Goal: Check status: Check status

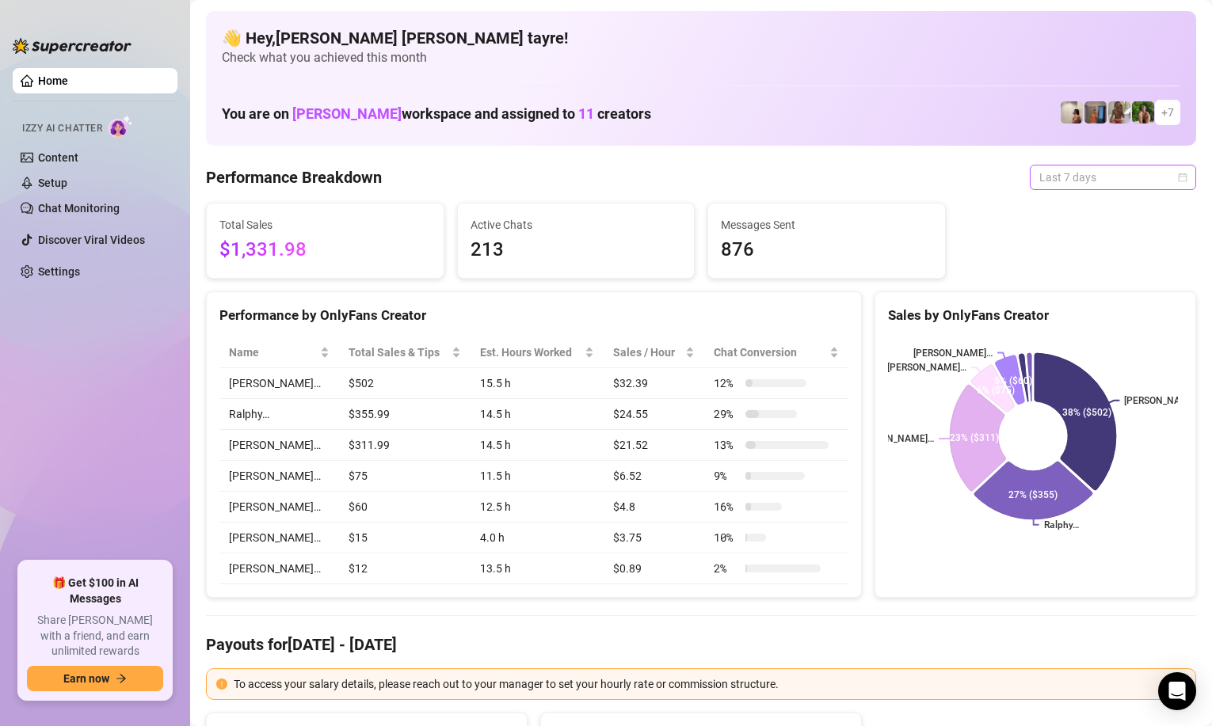
click at [1086, 180] on span "Last 7 days" at bounding box center [1112, 178] width 147 height 24
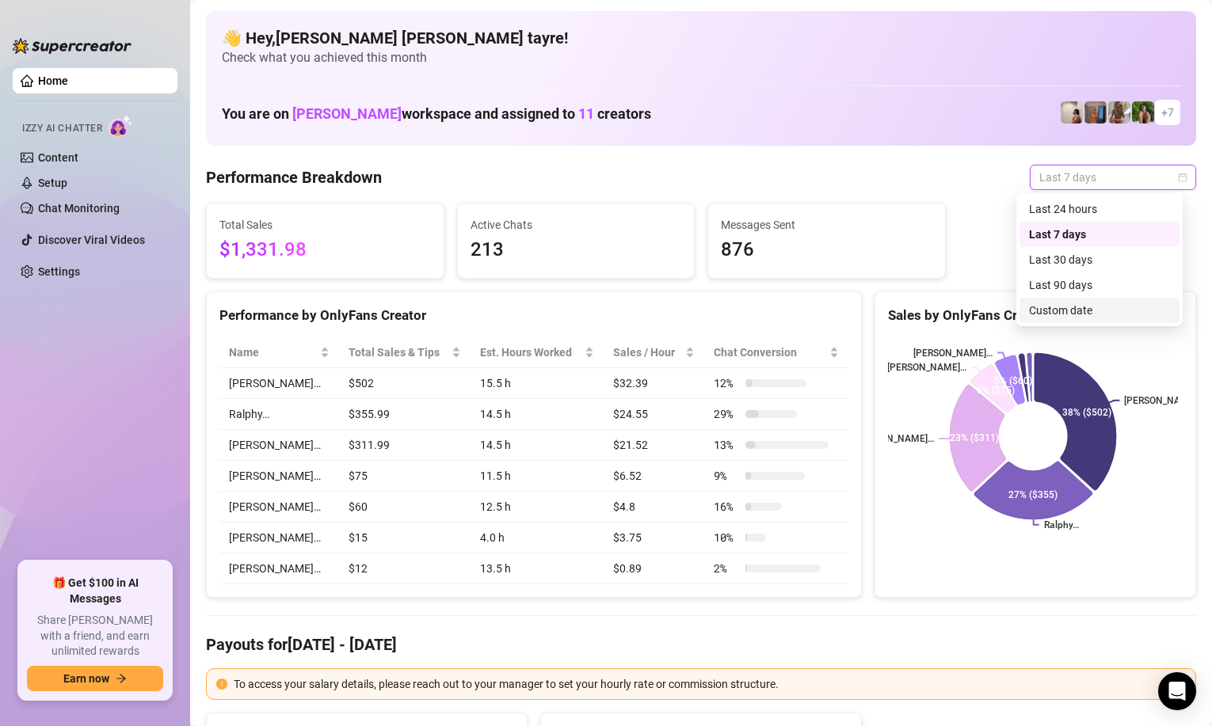
click at [1076, 311] on div "Custom date" at bounding box center [1099, 310] width 141 height 17
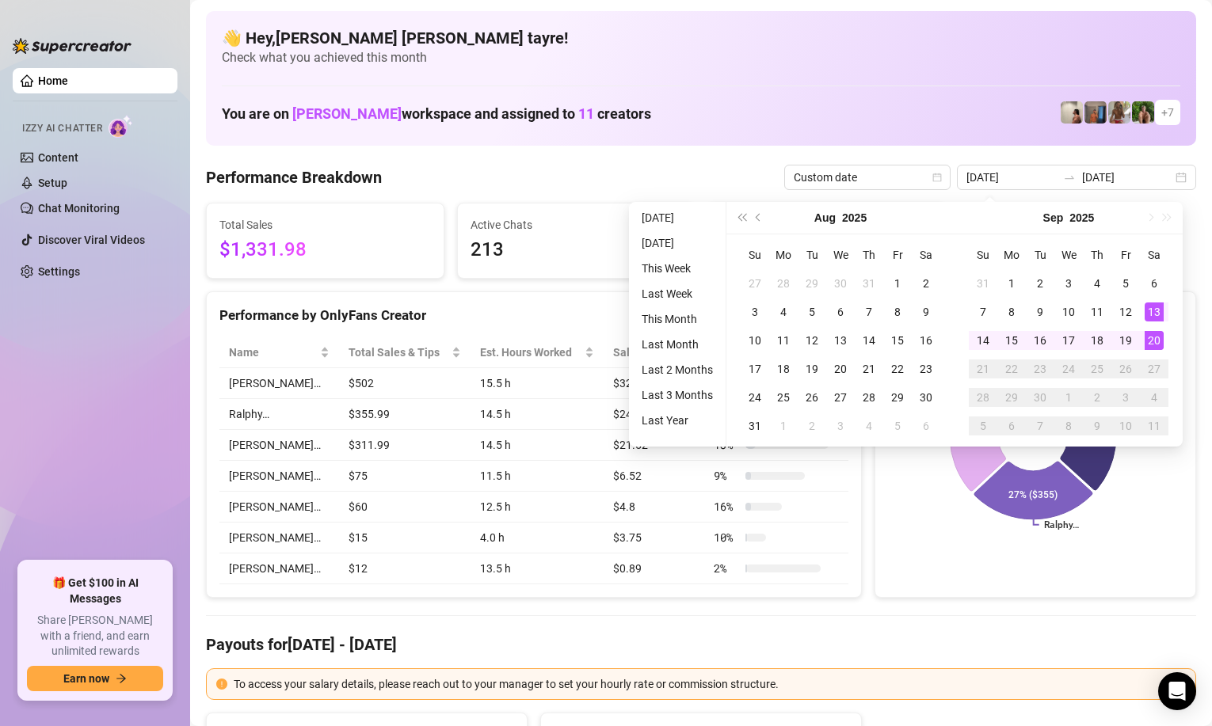
click at [120, 404] on ul "Home Izzy AI Chatter Content Setup Chat Monitoring Discover Viral Videos Settin…" at bounding box center [95, 308] width 165 height 493
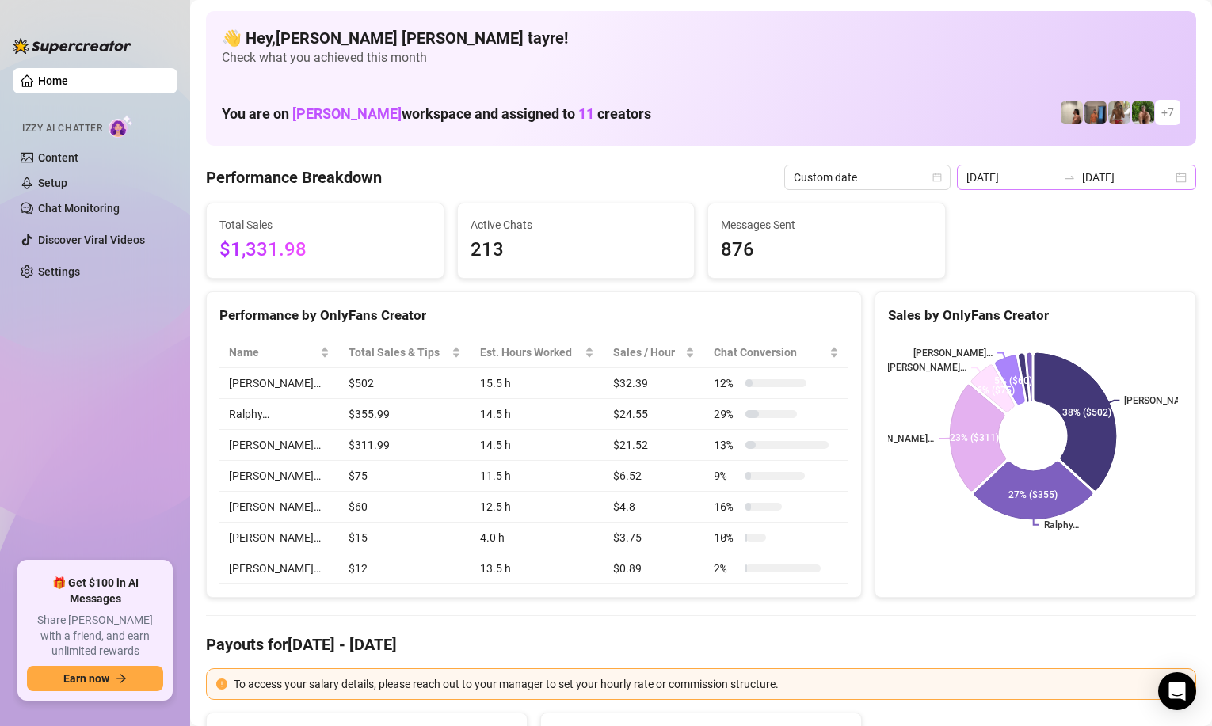
click at [1063, 177] on icon "swap-right" at bounding box center [1069, 177] width 13 height 13
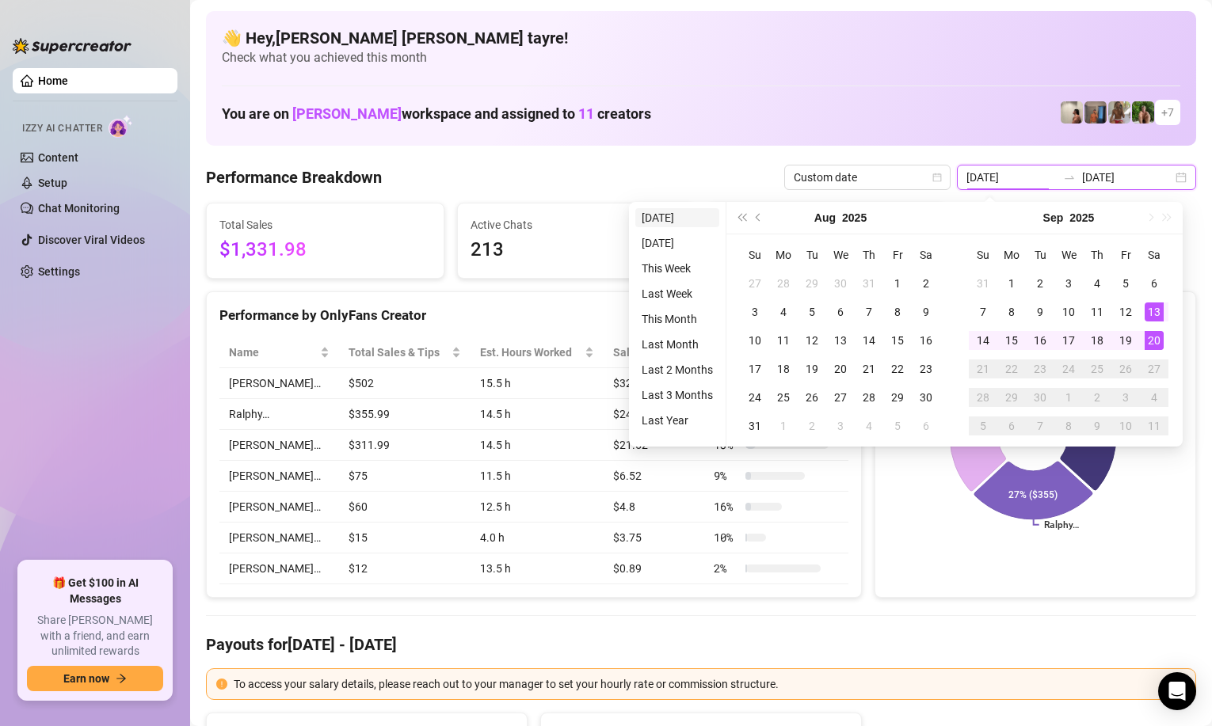
type input "[DATE]"
click at [663, 220] on li "[DATE]" at bounding box center [677, 217] width 84 height 19
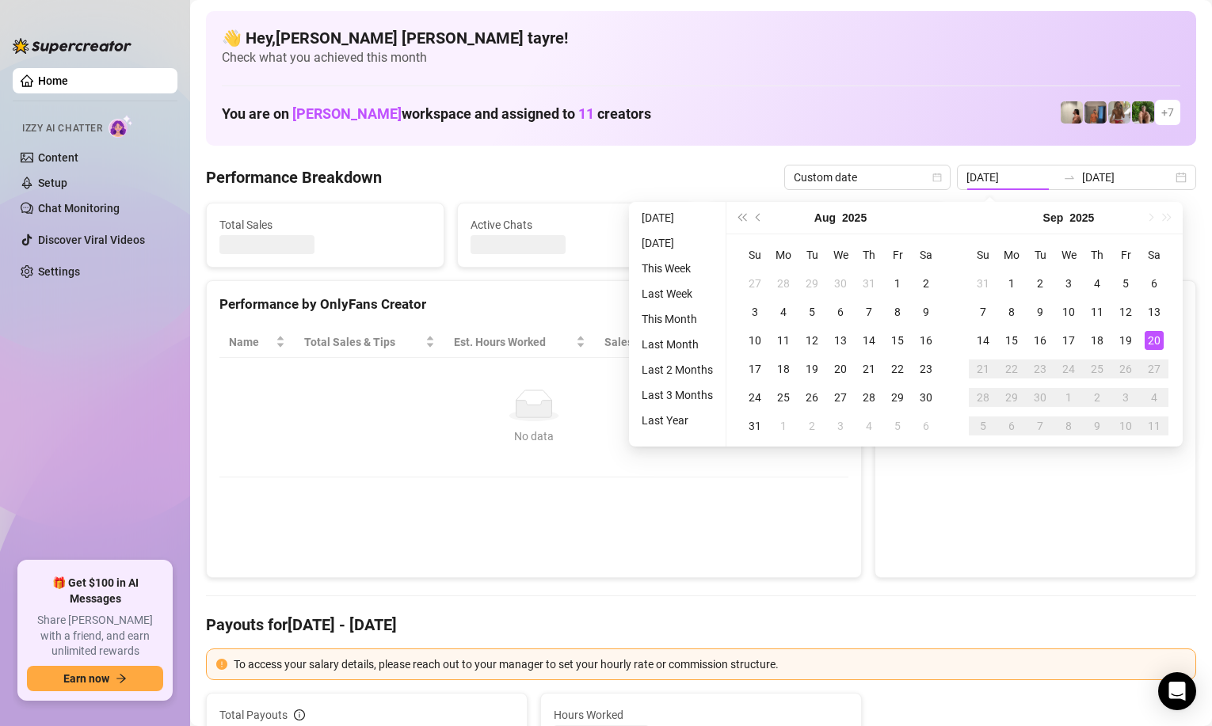
type input "[DATE]"
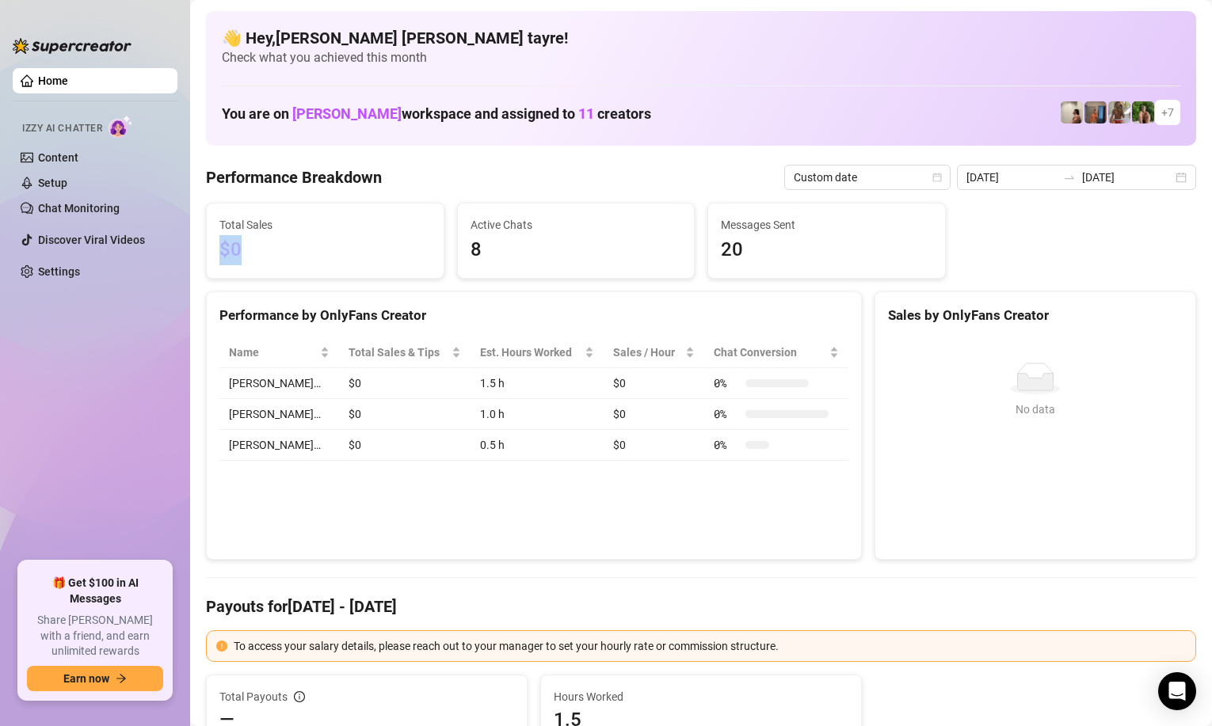
drag, startPoint x: 276, startPoint y: 242, endPoint x: 203, endPoint y: 242, distance: 72.9
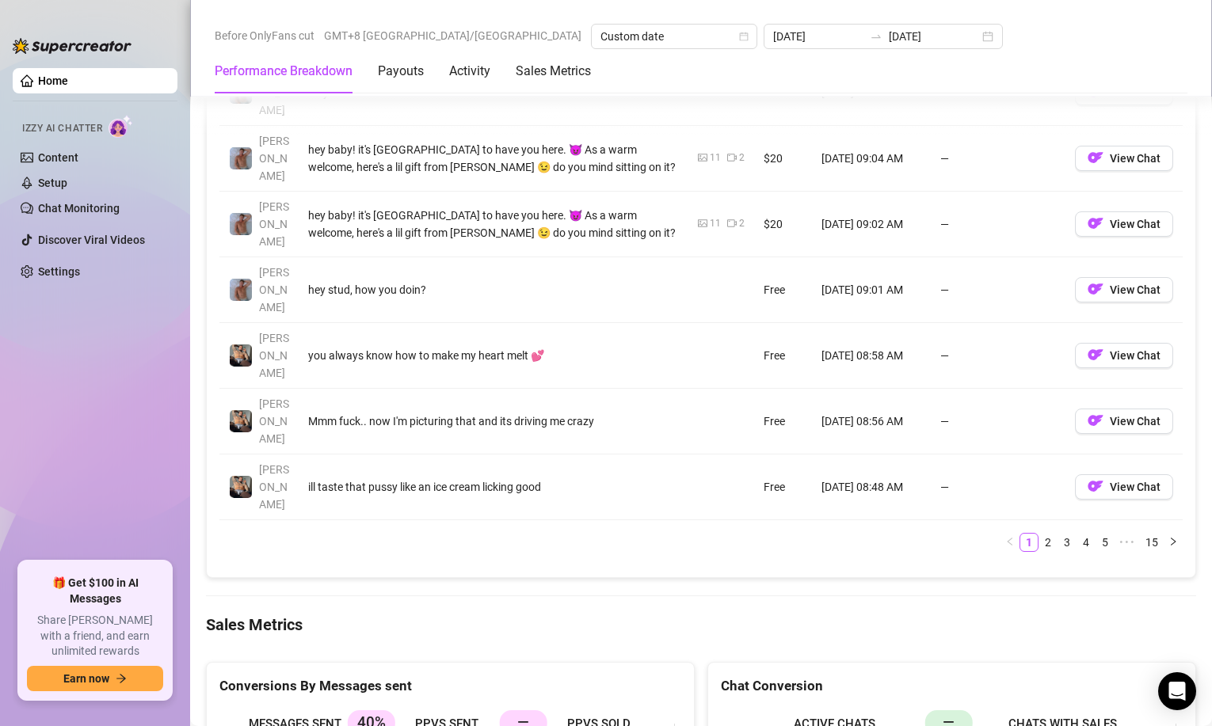
scroll to position [2139, 0]
